Goal: Task Accomplishment & Management: Complete application form

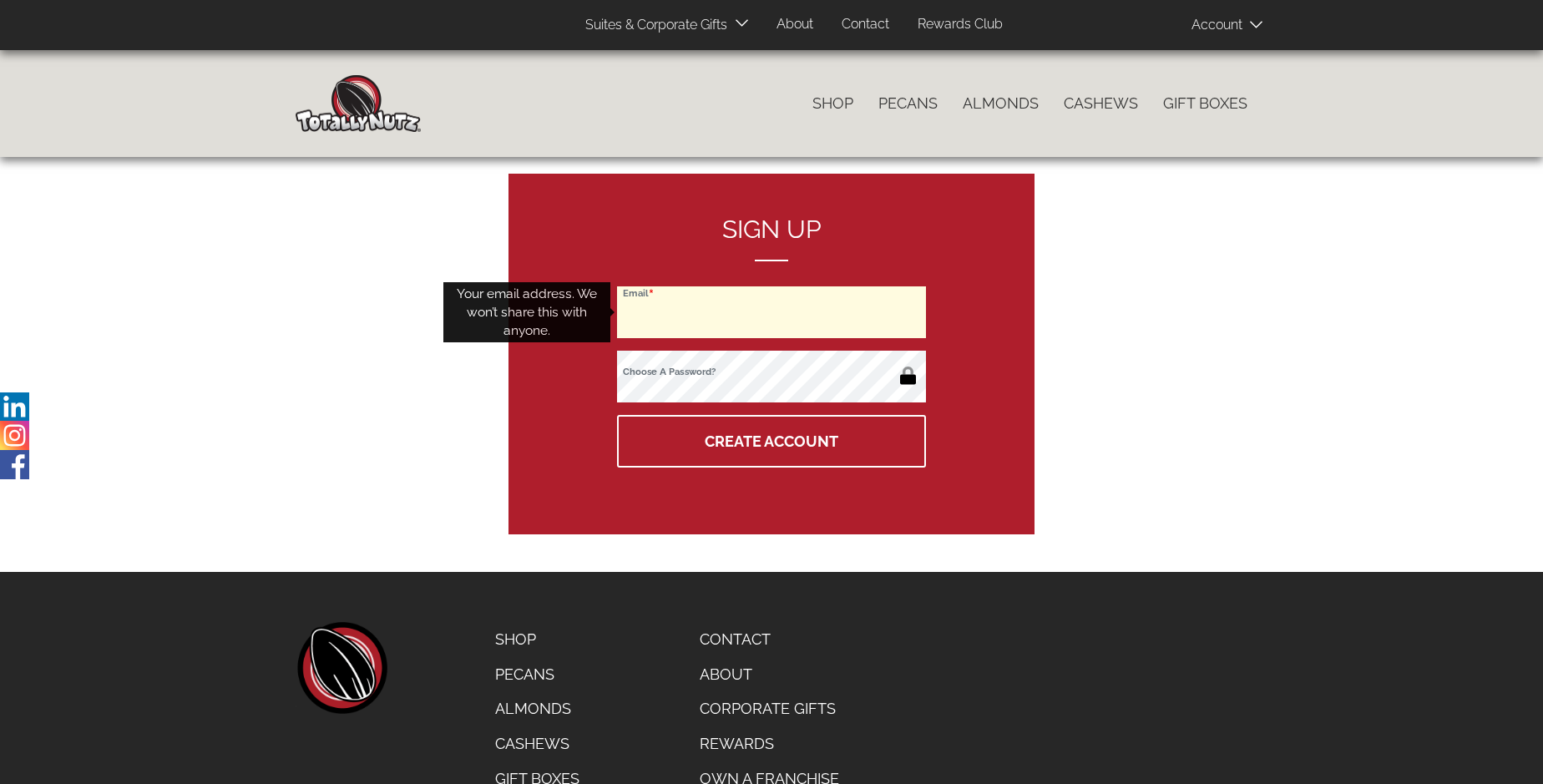
click at [772, 312] on input "Email" at bounding box center [772, 312] width 309 height 52
type input "[EMAIL_ADDRESS][DOMAIN_NAME]"
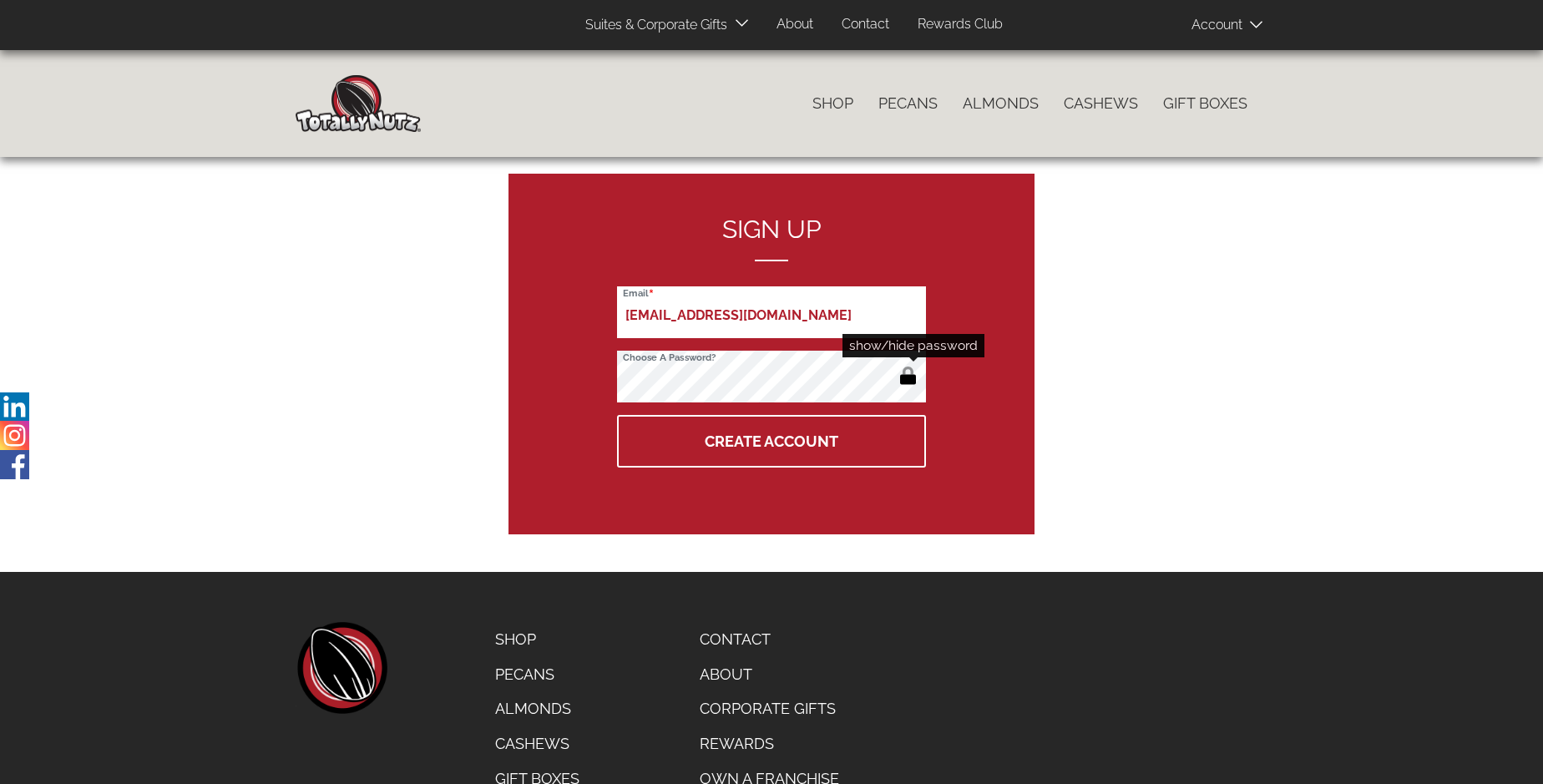
click at [907, 377] on button "button" at bounding box center [907, 376] width 27 height 26
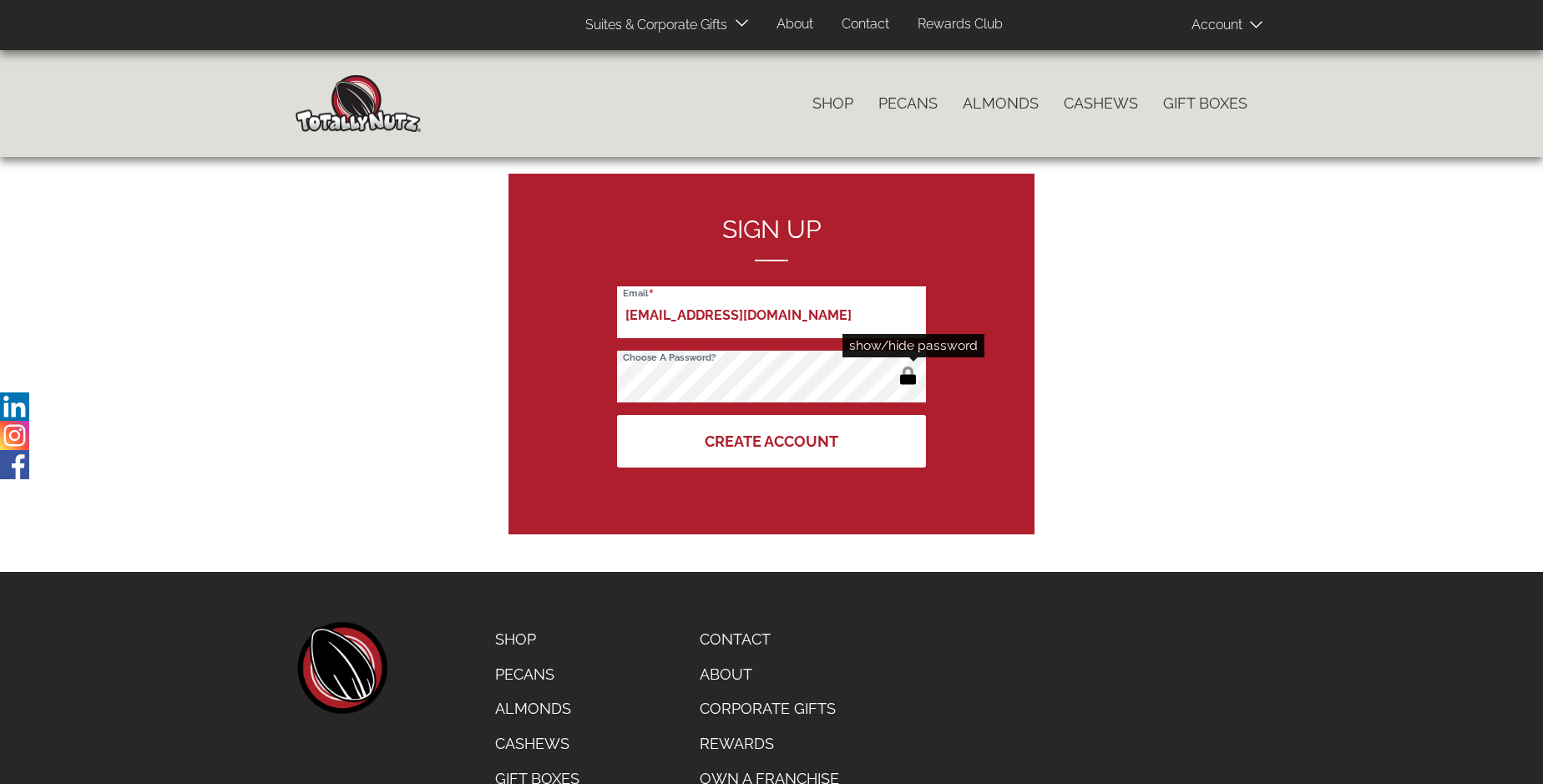
click at [772, 441] on button "Create Account" at bounding box center [772, 441] width 309 height 53
